Goal: Task Accomplishment & Management: Manage account settings

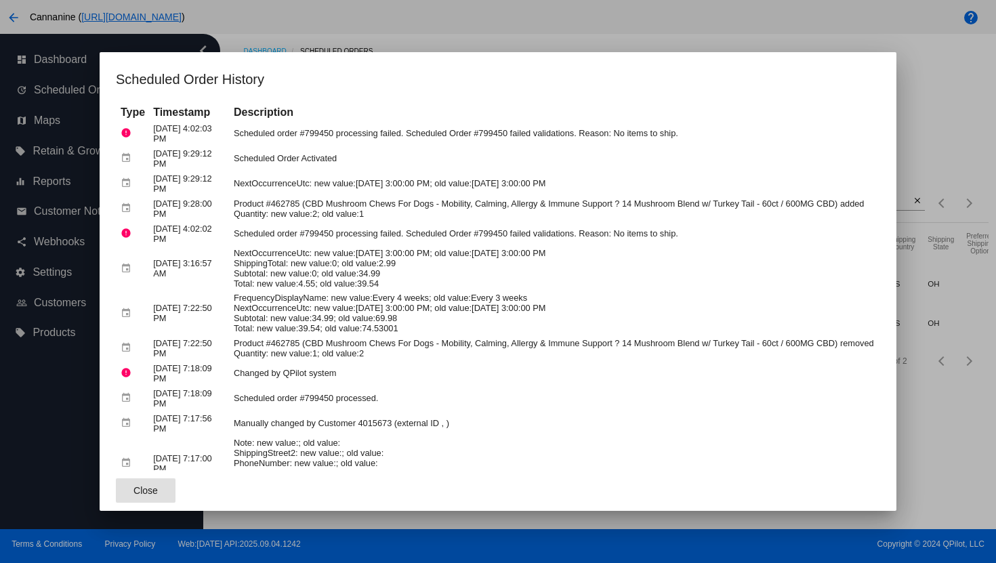
click at [308, 12] on div at bounding box center [498, 281] width 996 height 563
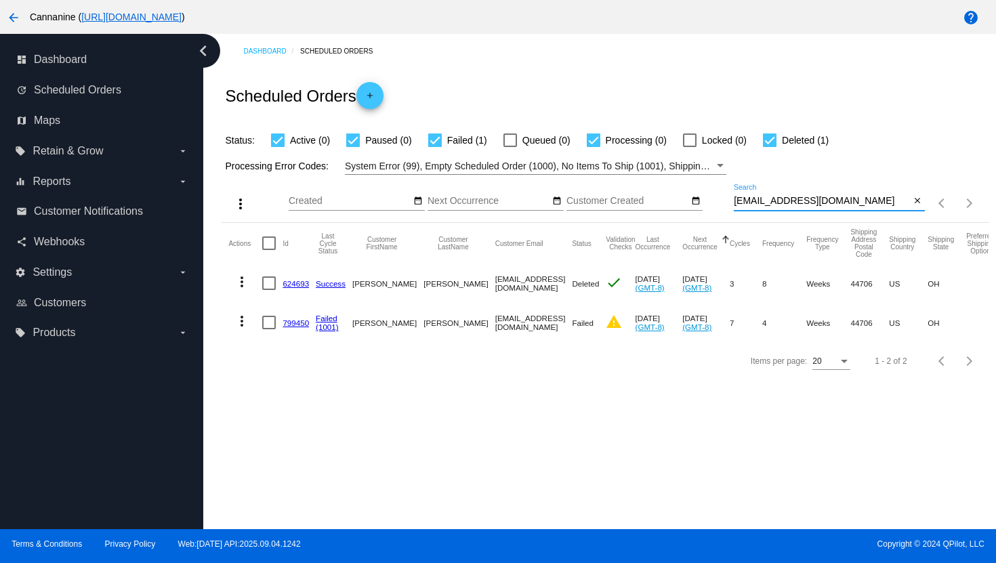
click at [751, 205] on input "[EMAIL_ADDRESS][DOMAIN_NAME]" at bounding box center [822, 201] width 177 height 11
click at [753, 205] on input "[EMAIL_ADDRESS][DOMAIN_NAME]" at bounding box center [822, 201] width 177 height 11
paste input "bluesea8462"
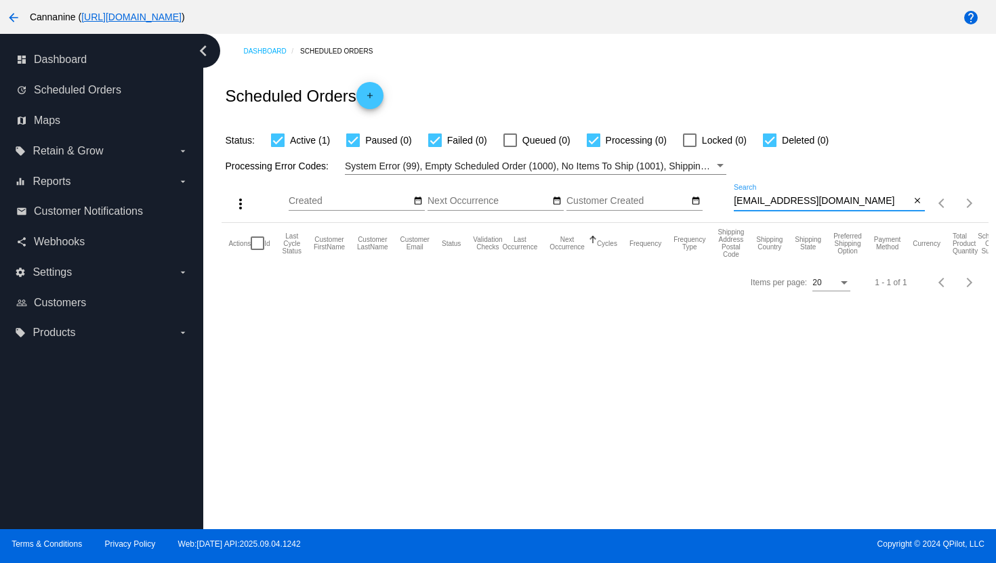
type input "[EMAIL_ADDRESS][DOMAIN_NAME]"
click at [280, 140] on div at bounding box center [278, 140] width 14 height 14
click at [278, 147] on input "Active (1)" at bounding box center [277, 147] width 1 height 1
click at [279, 140] on div at bounding box center [278, 140] width 14 height 14
click at [278, 147] on input "Active (1)" at bounding box center [277, 147] width 1 height 1
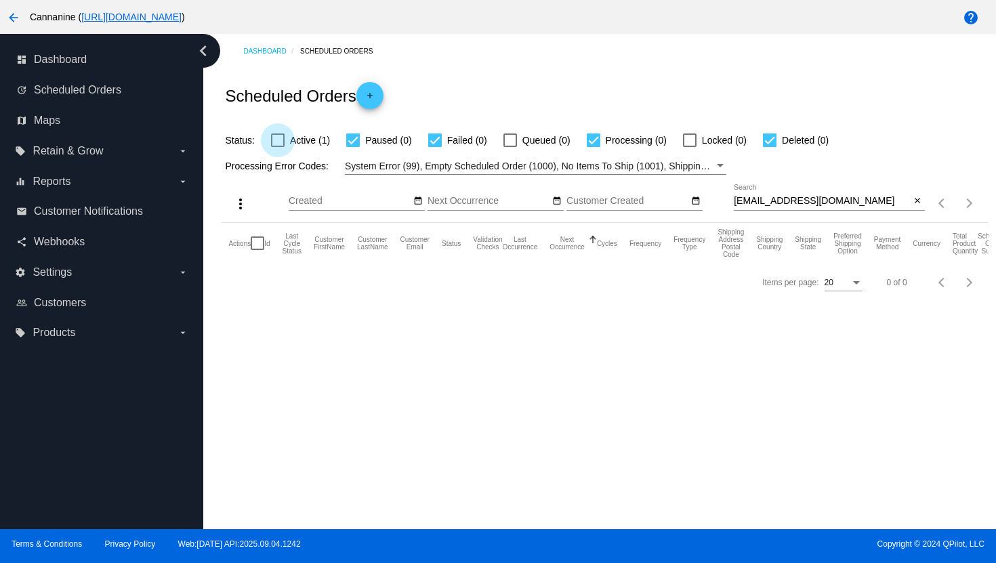
checkbox input "true"
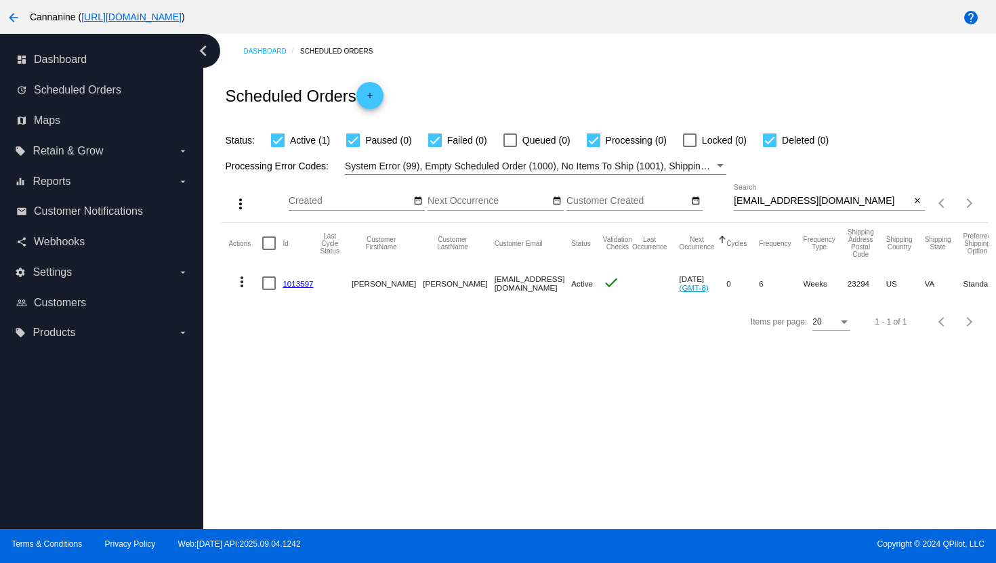
click at [245, 281] on mat-icon "more_vert" at bounding box center [242, 282] width 16 height 16
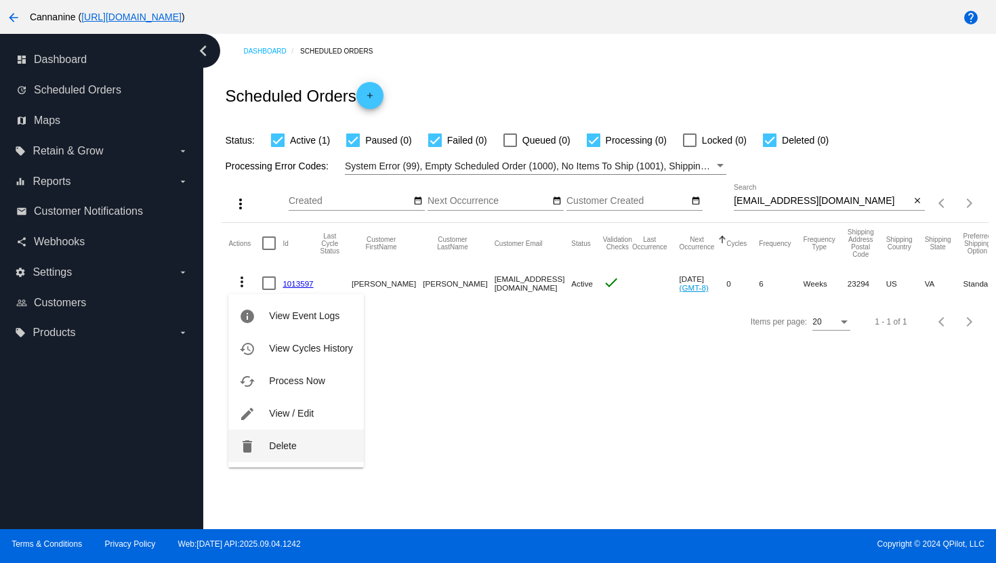
click at [276, 449] on span "Delete" at bounding box center [282, 445] width 27 height 11
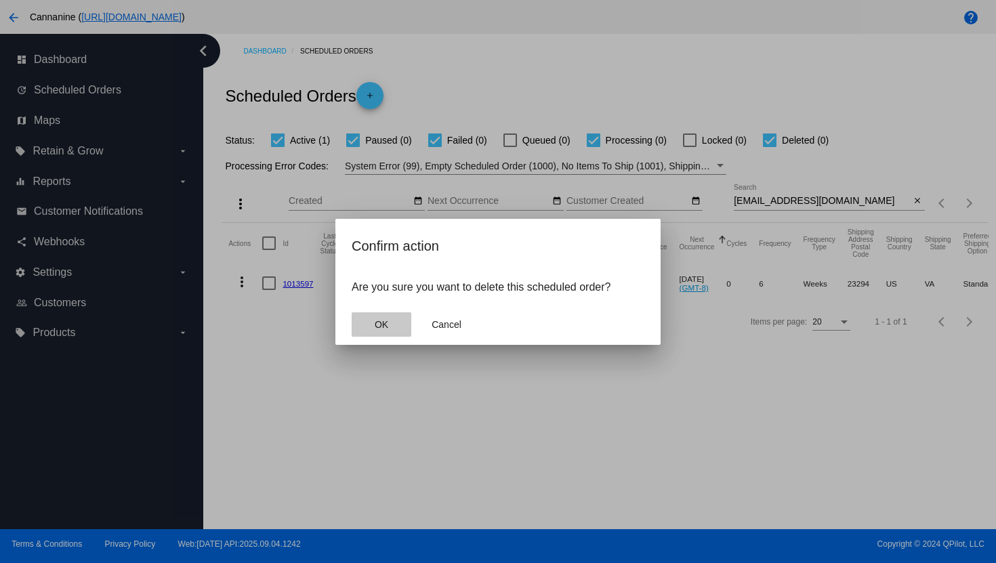
click at [388, 322] on button "OK" at bounding box center [382, 324] width 60 height 24
